Goal: Task Accomplishment & Management: Use online tool/utility

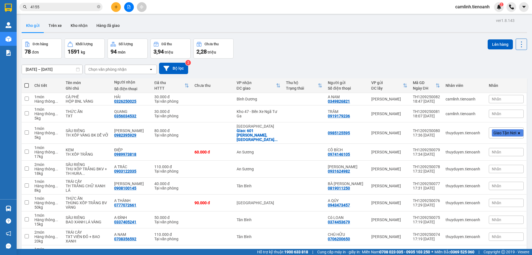
click at [27, 83] on span at bounding box center [26, 85] width 4 height 4
click at [27, 83] on input "checkbox" at bounding box center [27, 83] width 0 height 0
checkbox input "true"
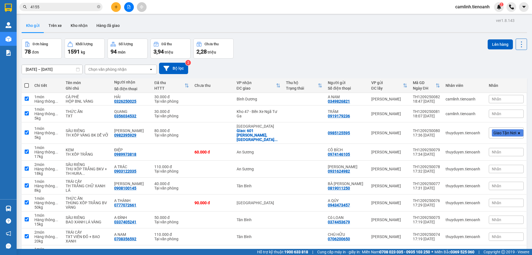
checkbox input "true"
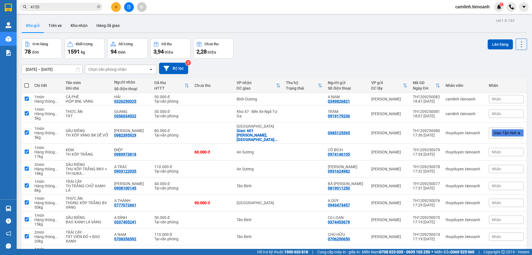
checkbox input "true"
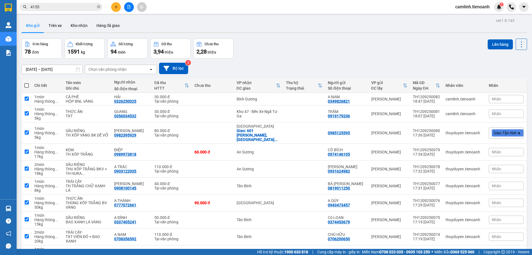
checkbox input "true"
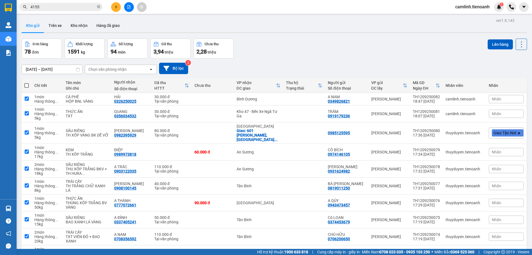
checkbox input "true"
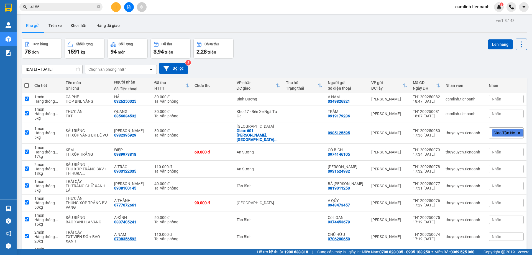
checkbox input "true"
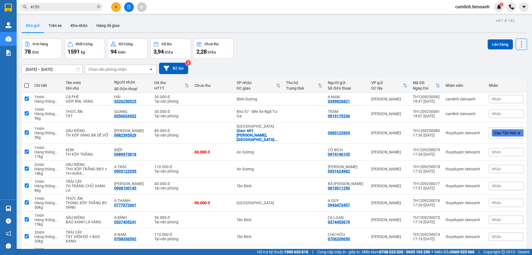
checkbox input "true"
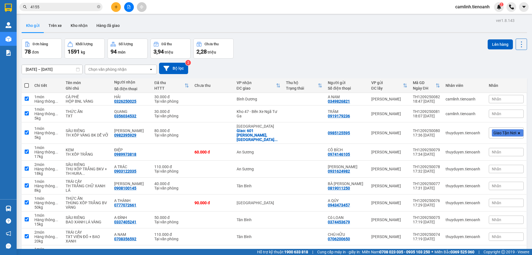
checkbox input "true"
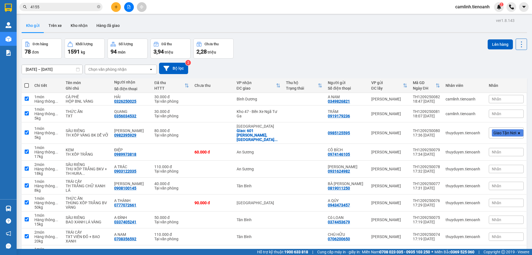
checkbox input "true"
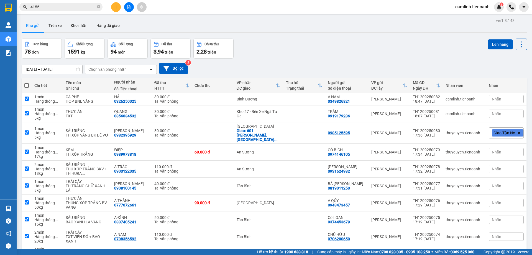
checkbox input "true"
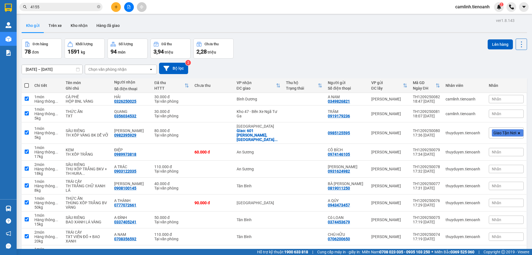
checkbox input "true"
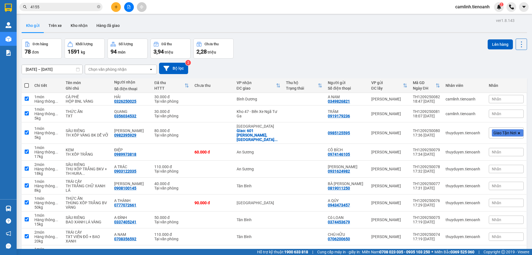
checkbox input "true"
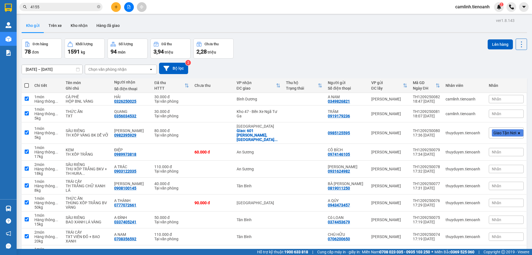
checkbox input "true"
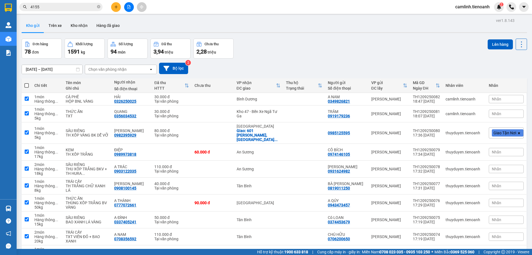
checkbox input "true"
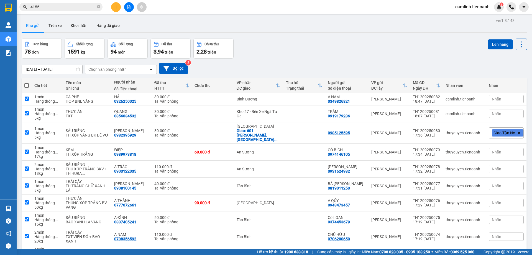
checkbox input "true"
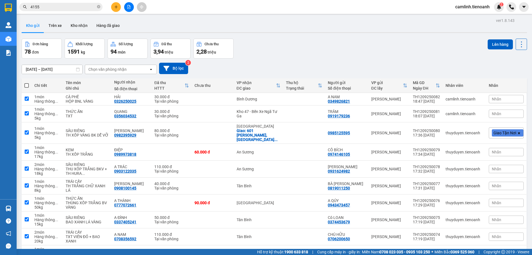
checkbox input "true"
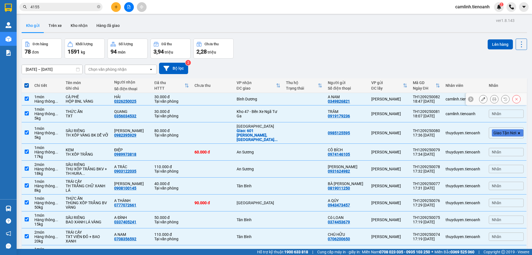
click at [283, 101] on td at bounding box center [304, 99] width 42 height 12
checkbox input "false"
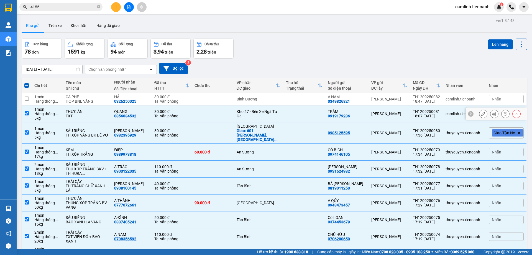
click at [283, 113] on td at bounding box center [304, 113] width 42 height 17
checkbox input "false"
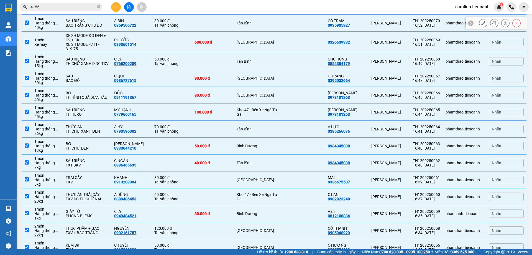
scroll to position [277, 0]
click at [267, 110] on div "Kho 47 - Bến Xe Ngã Tư Ga" at bounding box center [259, 111] width 44 height 9
checkbox input "false"
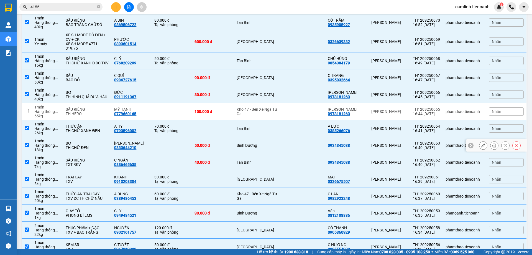
click at [265, 144] on div "Bình Dương" at bounding box center [259, 145] width 44 height 4
checkbox input "false"
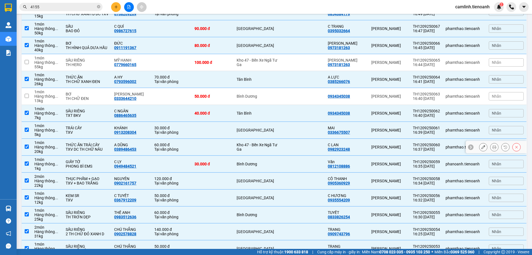
scroll to position [333, 0]
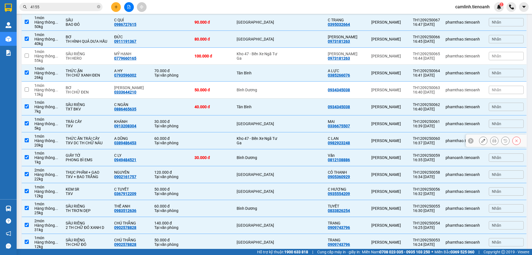
click at [265, 144] on div "Kho 47 - Bến Xe Ngã Tư Ga" at bounding box center [259, 140] width 44 height 9
checkbox input "false"
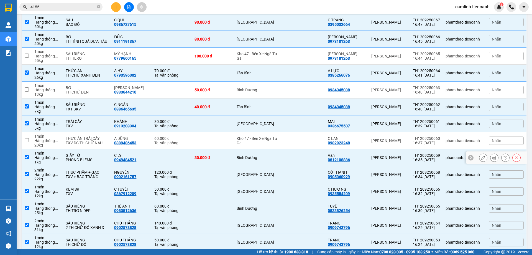
click at [265, 154] on td "Bình Dương" at bounding box center [258, 157] width 49 height 17
checkbox input "false"
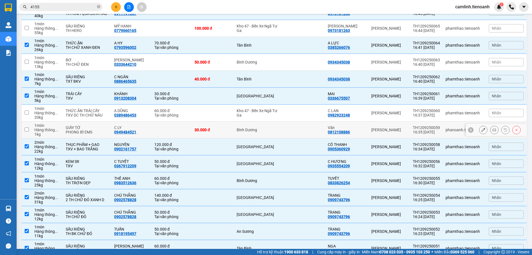
scroll to position [416, 0]
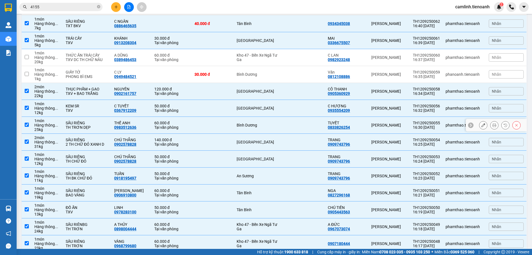
click at [265, 127] on div "Bình Dương" at bounding box center [259, 125] width 44 height 4
checkbox input "false"
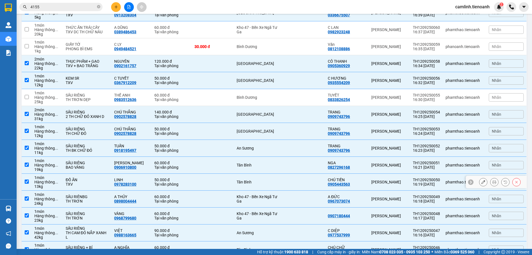
scroll to position [499, 0]
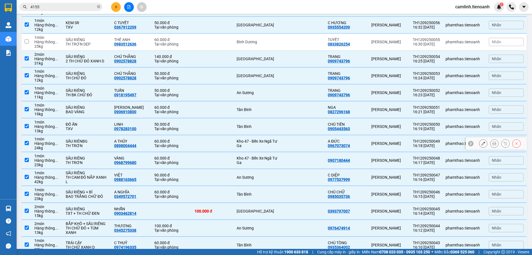
click at [261, 145] on div "Kho 47 - Bến Xe Ngã Tư Ga" at bounding box center [259, 143] width 44 height 9
checkbox input "false"
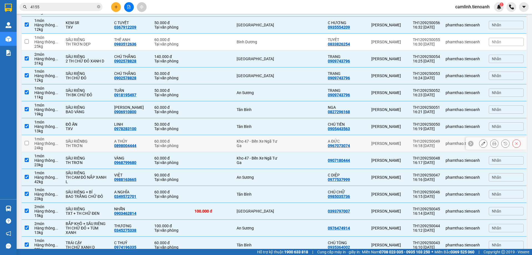
click at [261, 156] on div "Kho 47 - Bến Xe Ngã Tư Ga" at bounding box center [259, 160] width 44 height 9
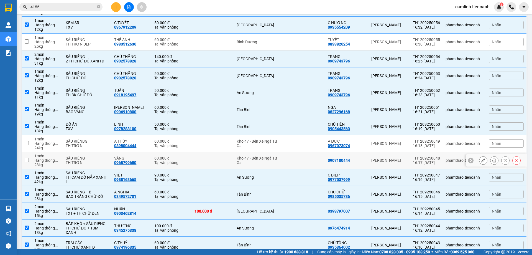
checkbox input "false"
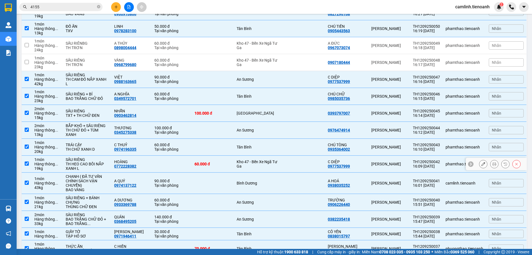
scroll to position [610, 0]
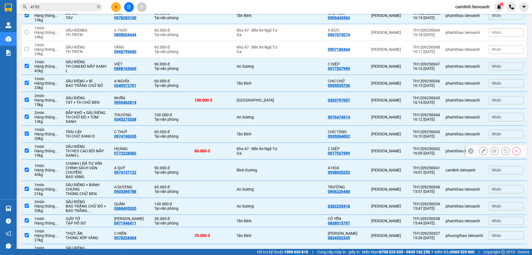
click at [261, 155] on div "Kho 47 - Bến Xe Ngã Tư Ga" at bounding box center [259, 150] width 44 height 9
checkbox input "false"
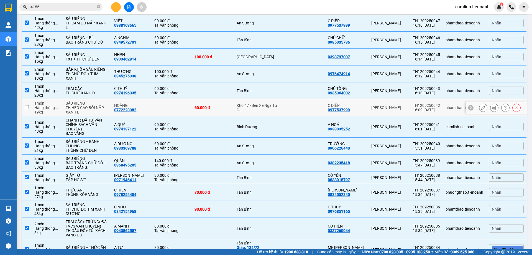
scroll to position [665, 0]
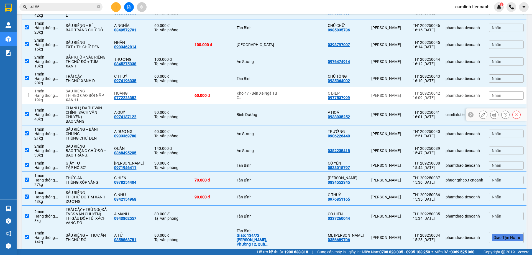
click at [265, 117] on div "Bình Dương" at bounding box center [259, 114] width 44 height 4
checkbox input "false"
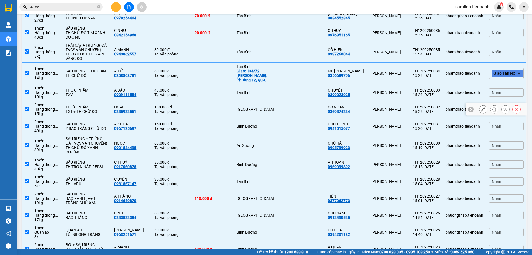
scroll to position [832, 0]
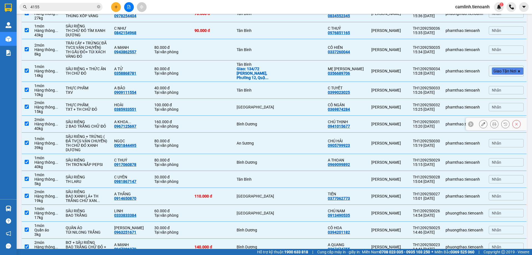
click at [266, 132] on td "Bình Dương" at bounding box center [258, 124] width 49 height 17
checkbox input "false"
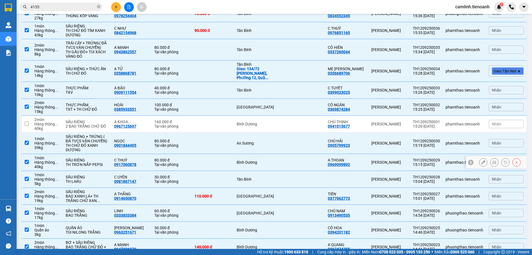
click at [269, 164] on div "Bình Dương" at bounding box center [259, 162] width 44 height 4
checkbox input "false"
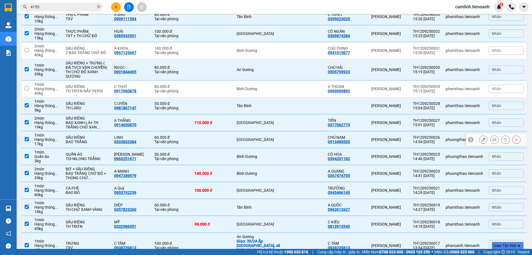
scroll to position [915, 0]
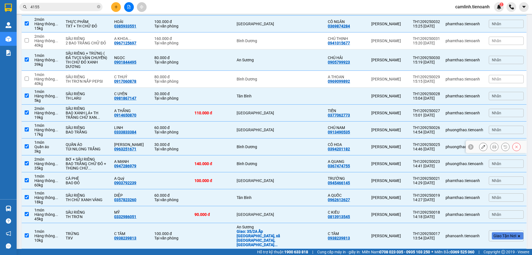
click at [277, 155] on td "Bình Dương" at bounding box center [258, 146] width 49 height 17
checkbox input "false"
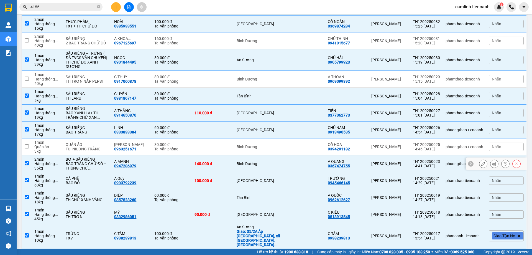
click at [283, 172] on td at bounding box center [304, 163] width 42 height 17
checkbox input "false"
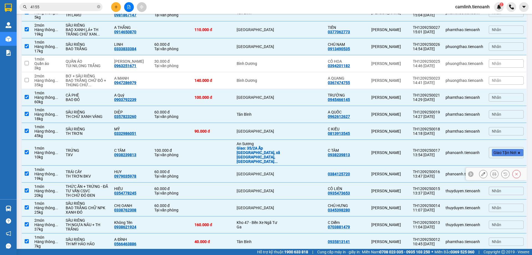
scroll to position [1081, 0]
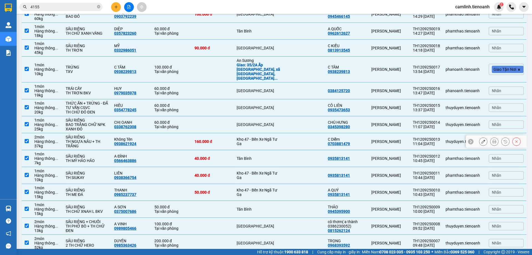
click at [277, 146] on div "Kho 47 - Bến Xe Ngã Tư Ga" at bounding box center [259, 141] width 44 height 9
checkbox input "false"
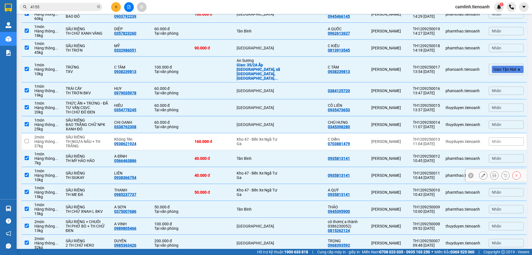
click at [276, 180] on div "Kho 47 - Bến Xe Ngã Tư Ga" at bounding box center [259, 175] width 44 height 9
checkbox input "false"
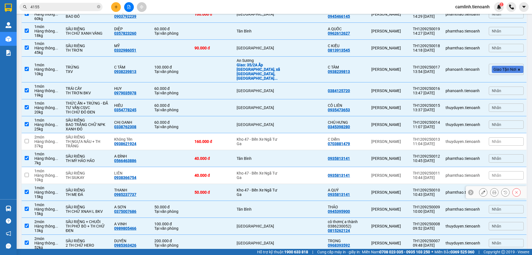
click at [276, 195] on td "Kho 47 - Bến Xe Ngã Tư Ga" at bounding box center [258, 192] width 49 height 17
checkbox input "false"
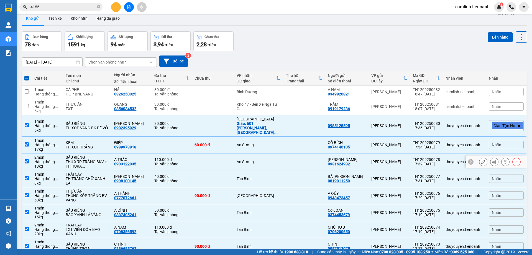
scroll to position [0, 0]
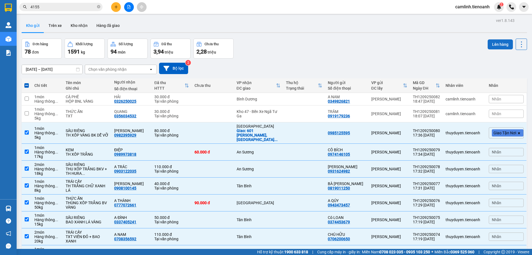
click at [504, 47] on button "Lên hàng" at bounding box center [500, 44] width 25 height 10
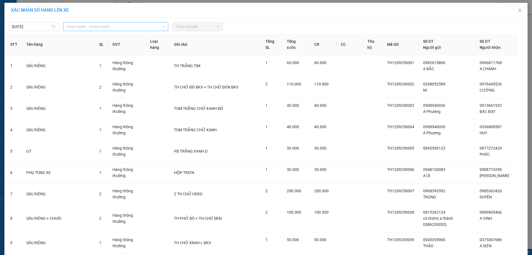
click at [116, 27] on span "Chọn tuyến - nhóm tuyến" at bounding box center [116, 26] width 98 height 8
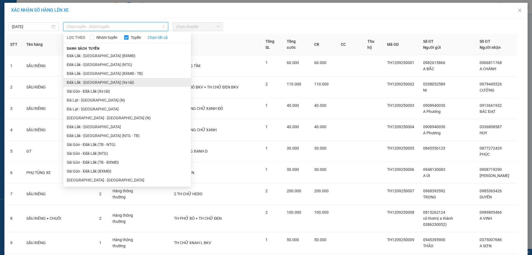
click at [104, 80] on li "Đăk Lăk - [GEOGRAPHIC_DATA] (Xe tải)" at bounding box center [127, 82] width 128 height 9
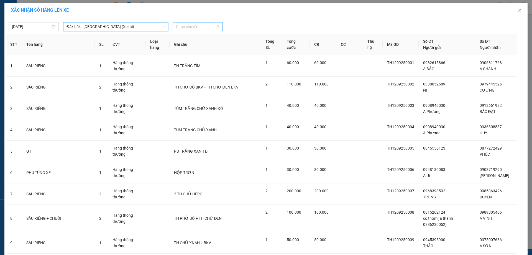
click at [198, 30] on span "Chọn chuyến" at bounding box center [198, 26] width 44 height 8
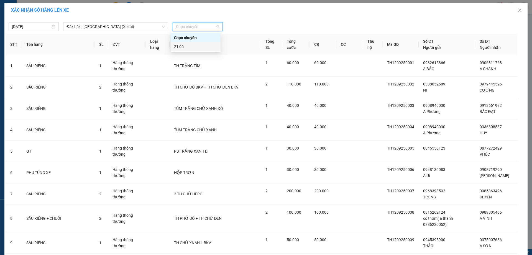
click at [198, 46] on div "21:00" at bounding box center [195, 47] width 43 height 6
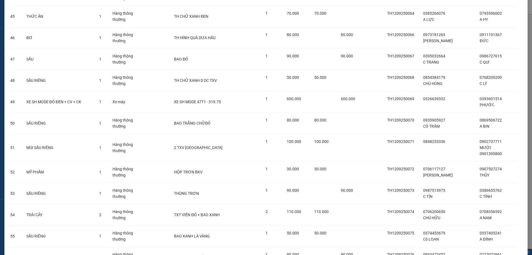
scroll to position [1137, 0]
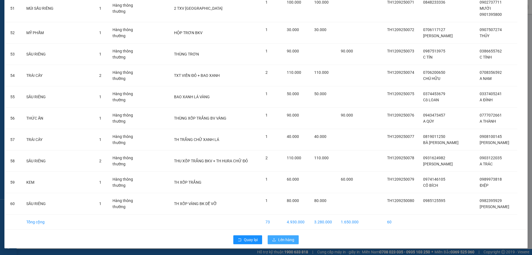
click at [286, 242] on span "Lên hàng" at bounding box center [286, 239] width 16 height 6
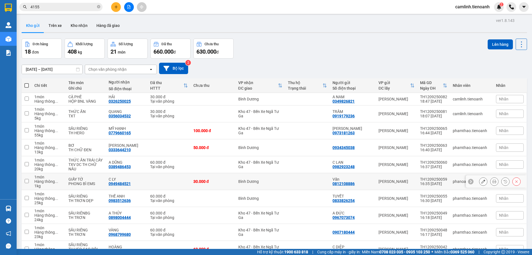
scroll to position [166, 0]
